Goal: Complete application form: Complete application form

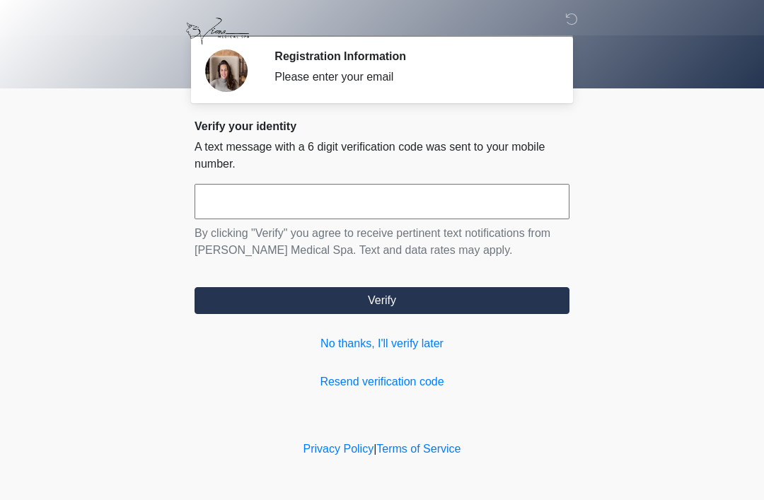
click at [435, 207] on input "text" at bounding box center [382, 201] width 375 height 35
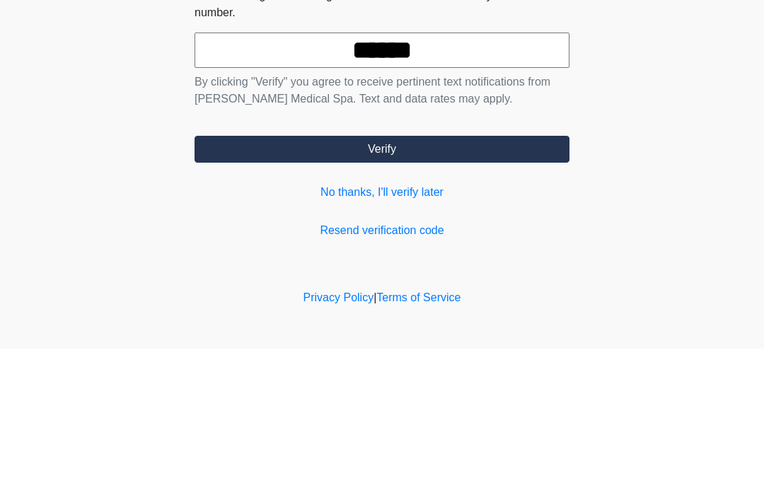
type input "******"
click at [523, 287] on button "Verify" at bounding box center [382, 300] width 375 height 27
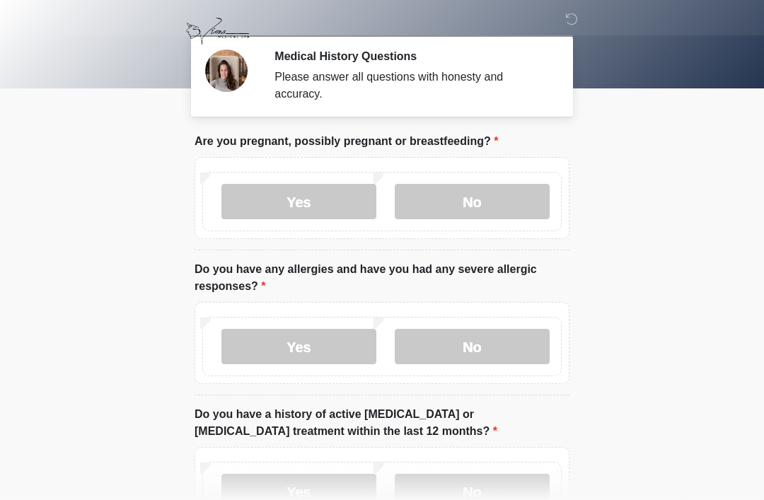
click at [495, 217] on label "No" at bounding box center [472, 201] width 155 height 35
click at [506, 347] on label "No" at bounding box center [472, 346] width 155 height 35
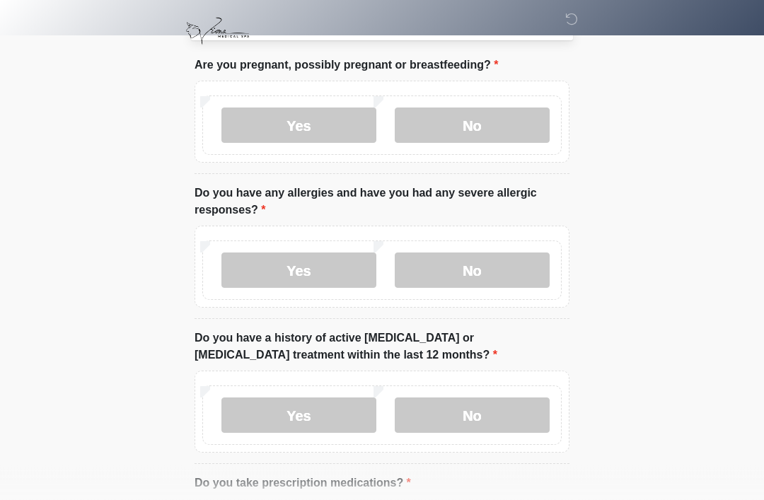
scroll to position [81, 0]
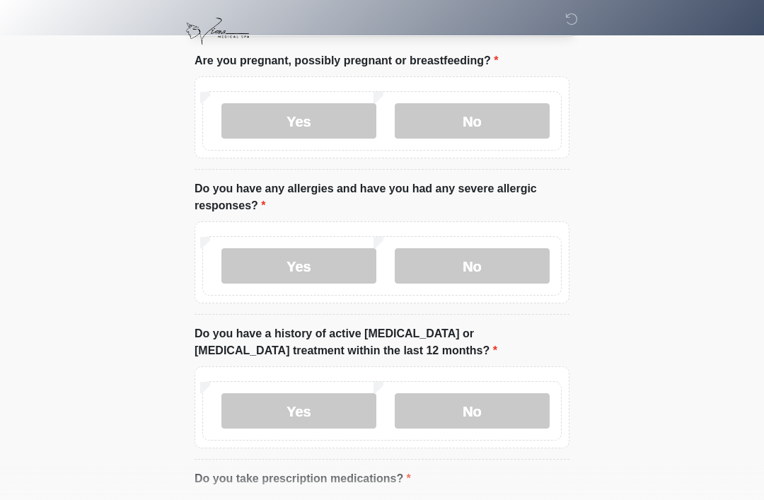
click at [486, 418] on label "No" at bounding box center [472, 410] width 155 height 35
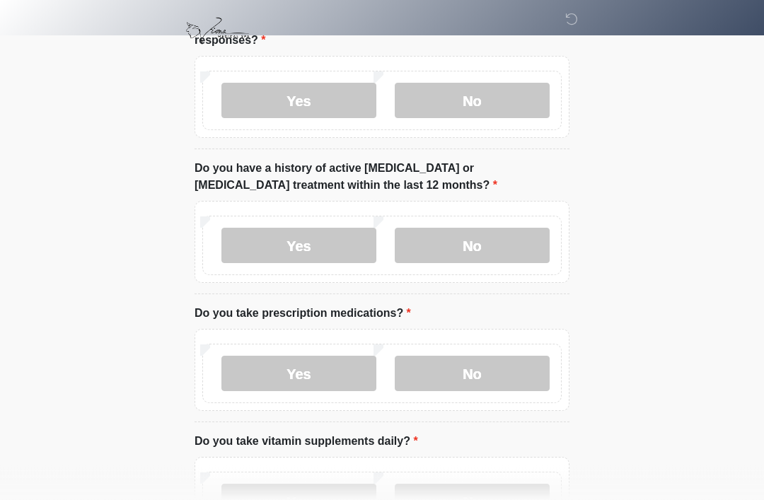
click at [320, 381] on label "Yes" at bounding box center [298, 374] width 155 height 35
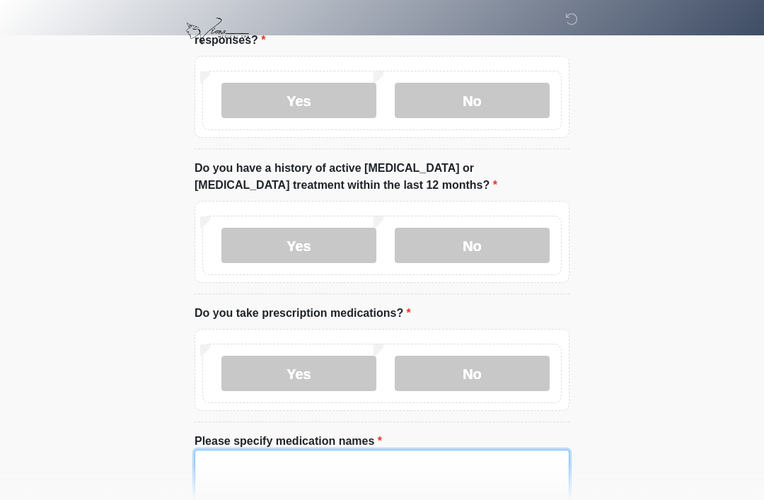
click at [378, 476] on textarea "Please specify medication names" at bounding box center [382, 480] width 375 height 61
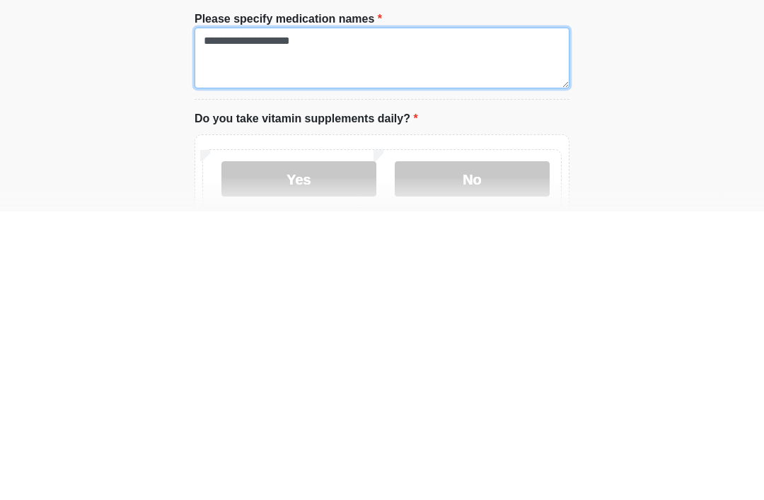
scroll to position [384, 0]
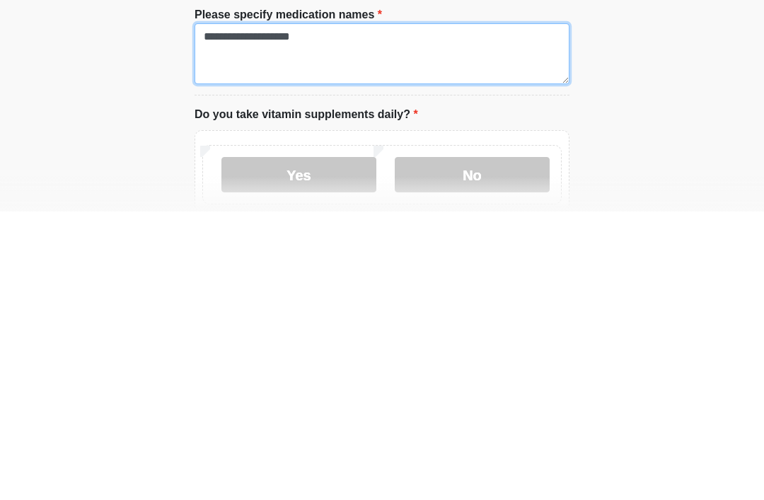
type textarea "**********"
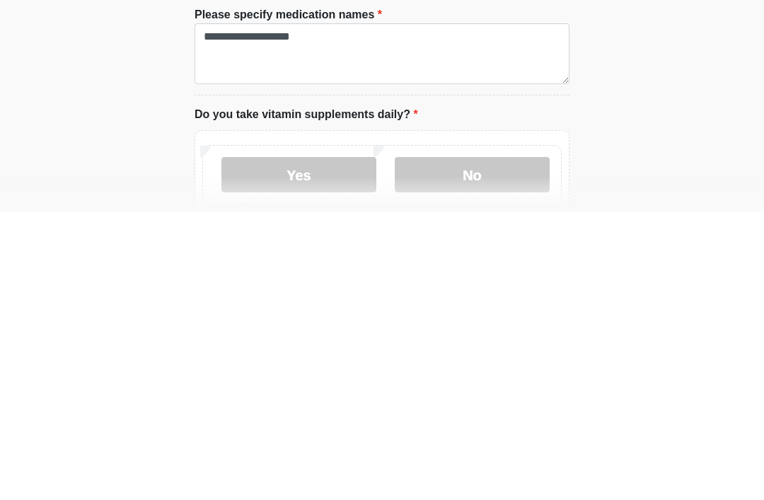
click at [284, 446] on label "Yes" at bounding box center [298, 463] width 155 height 35
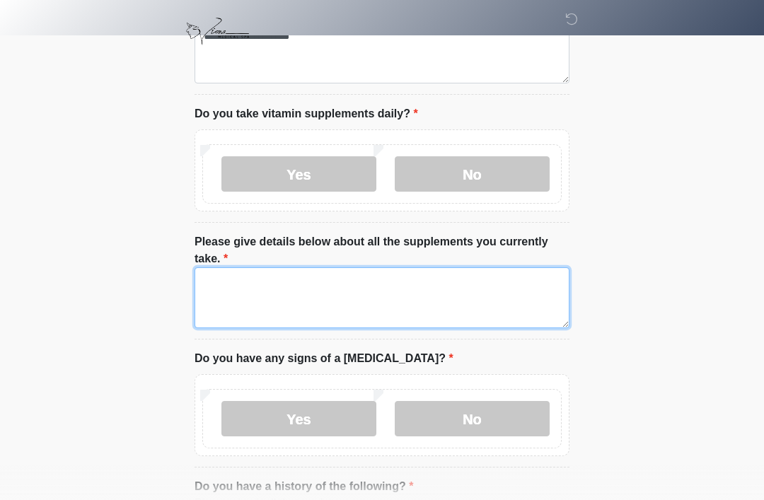
click at [221, 292] on textarea "Please give details below about all the supplements you currently take." at bounding box center [382, 297] width 375 height 61
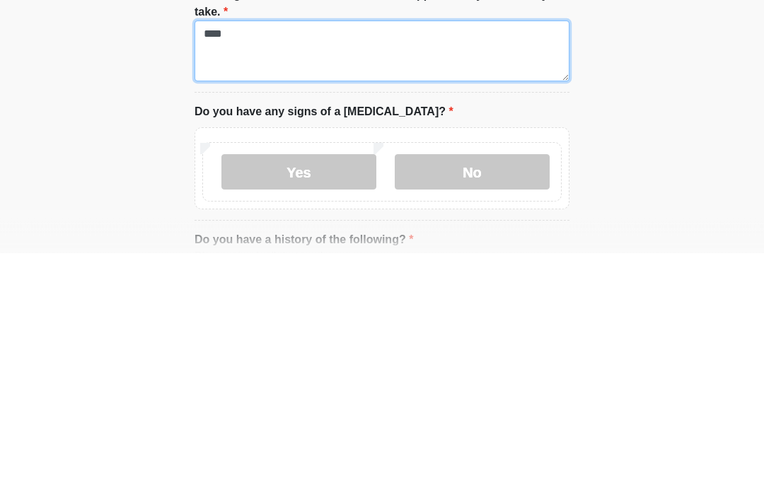
type textarea "****"
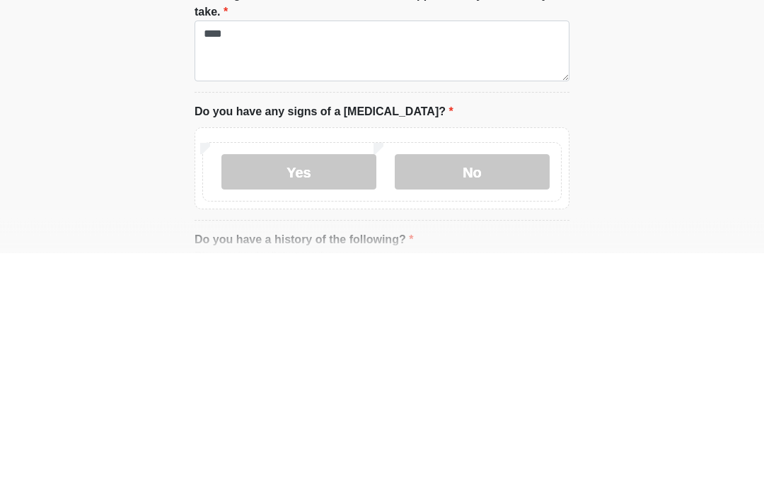
click at [504, 402] on label "No" at bounding box center [472, 419] width 155 height 35
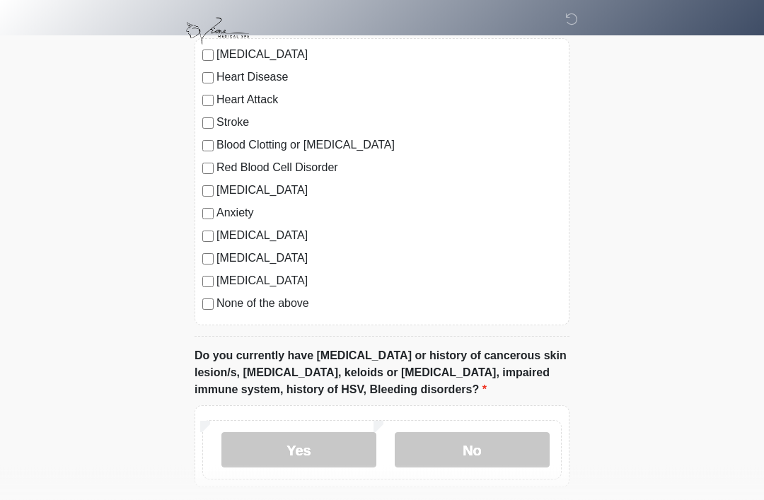
scroll to position [1158, 0]
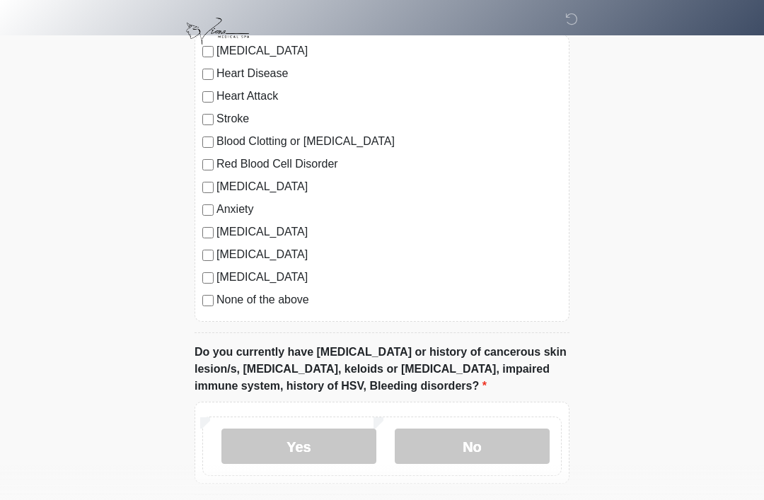
click at [486, 448] on label "No" at bounding box center [472, 446] width 155 height 35
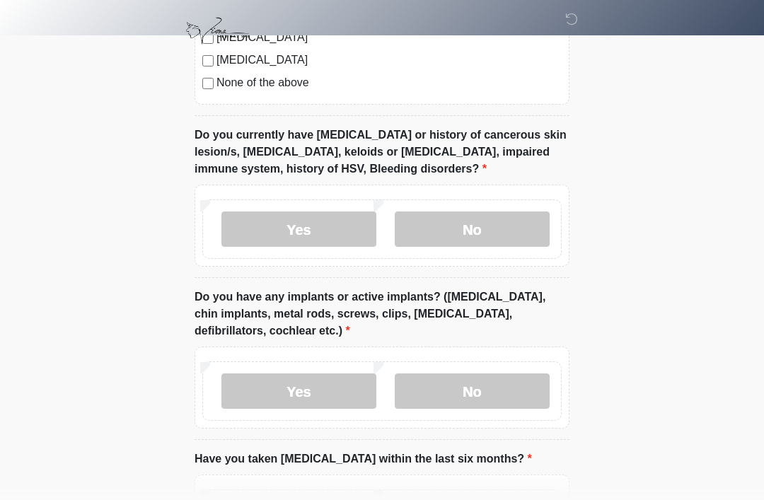
scroll to position [1376, 0]
click at [494, 387] on label "No" at bounding box center [472, 390] width 155 height 35
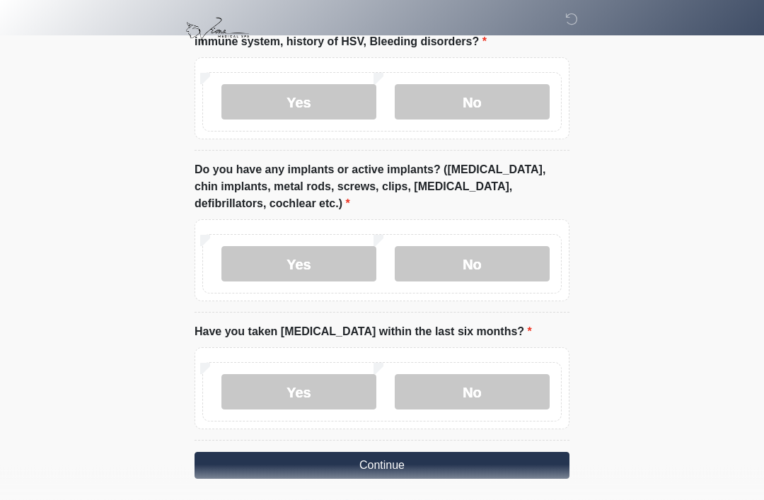
scroll to position [1502, 0]
click at [500, 389] on label "No" at bounding box center [472, 391] width 155 height 35
click at [460, 461] on button "Continue" at bounding box center [382, 465] width 375 height 27
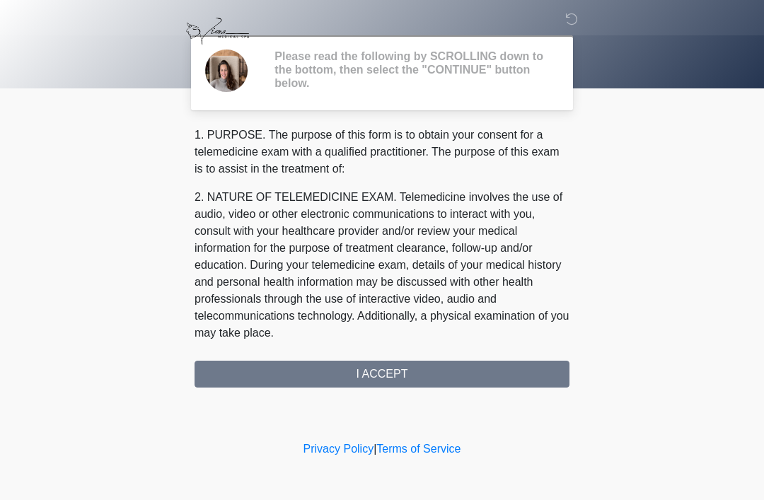
scroll to position [0, 0]
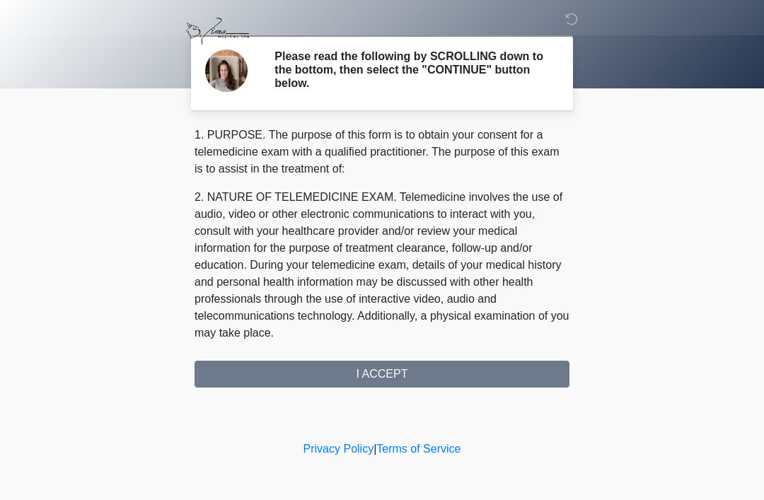
click at [420, 375] on div "1. PURPOSE. The purpose of this form is to obtain your consent for a telemedici…" at bounding box center [382, 257] width 375 height 261
click at [401, 369] on div "1. PURPOSE. The purpose of this form is to obtain your consent for a telemedici…" at bounding box center [382, 257] width 375 height 261
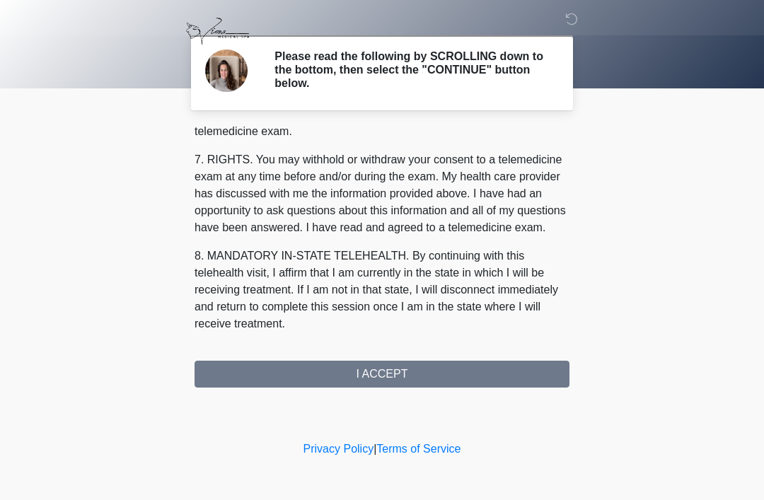
scroll to position [637, 0]
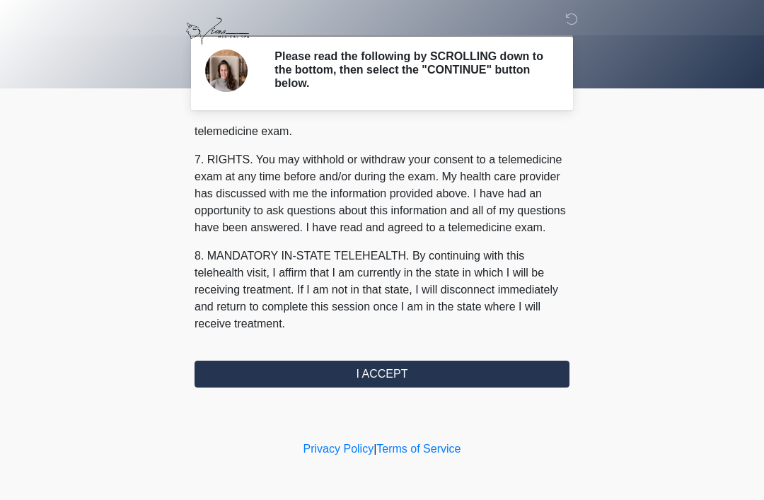
click at [388, 377] on button "I ACCEPT" at bounding box center [382, 374] width 375 height 27
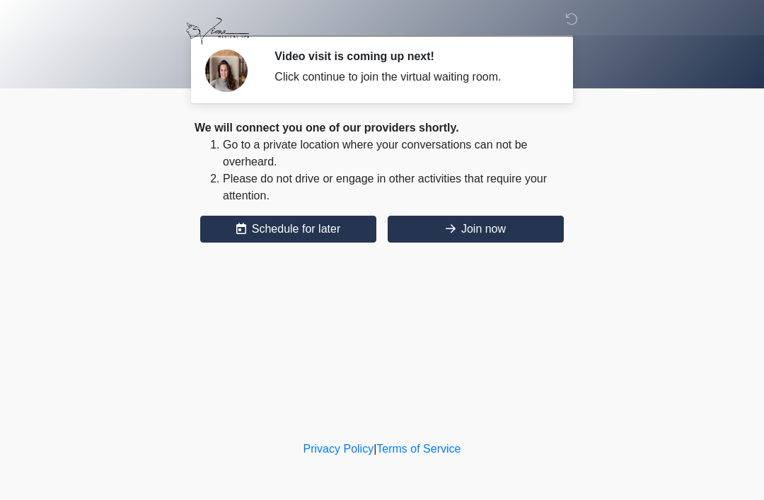
click at [519, 219] on button "Join now" at bounding box center [476, 229] width 176 height 27
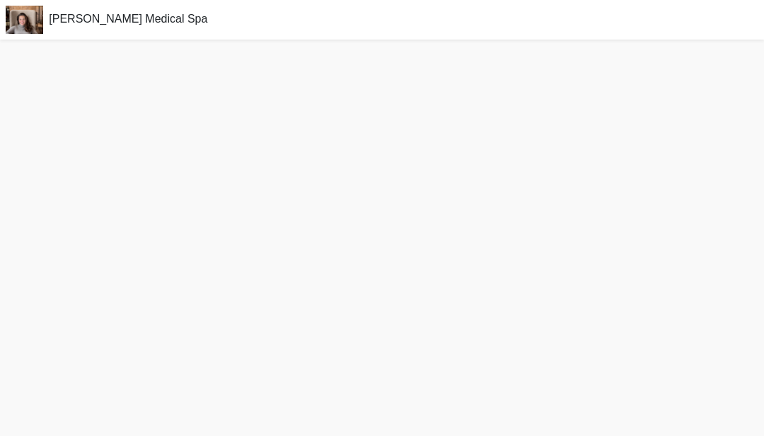
click at [461, 174] on div at bounding box center [382, 238] width 764 height 397
